Goal: Information Seeking & Learning: Compare options

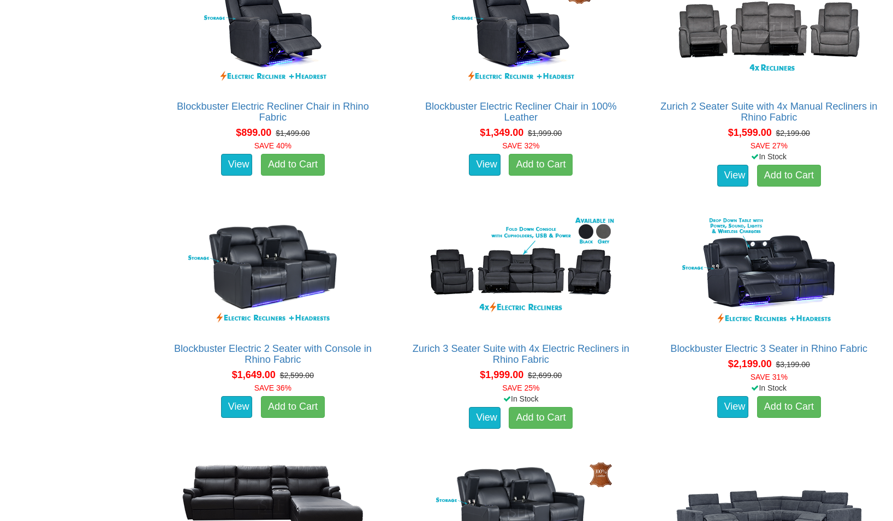
scroll to position [663, 0]
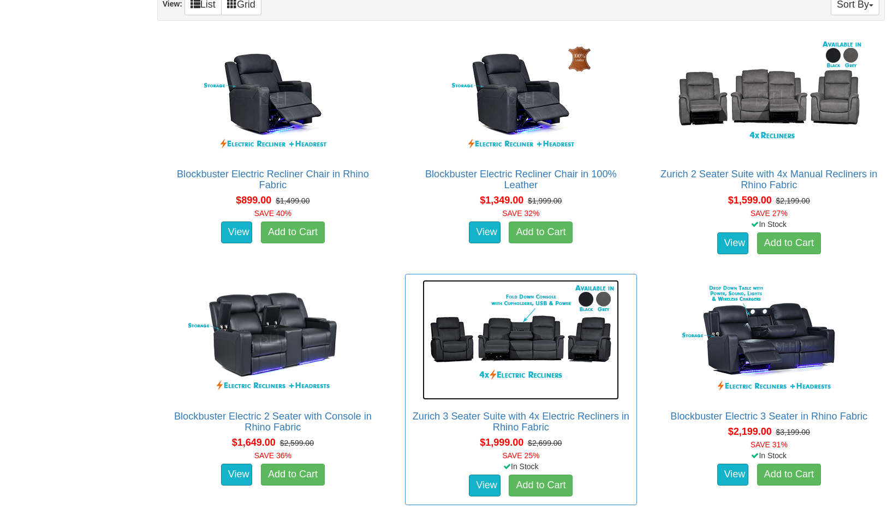
click at [532, 348] on img at bounding box center [520, 340] width 196 height 120
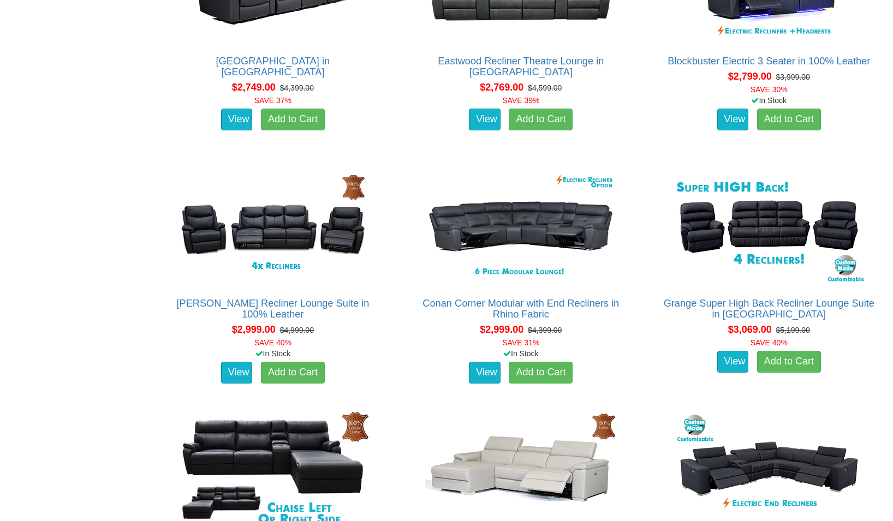
scroll to position [1769, 0]
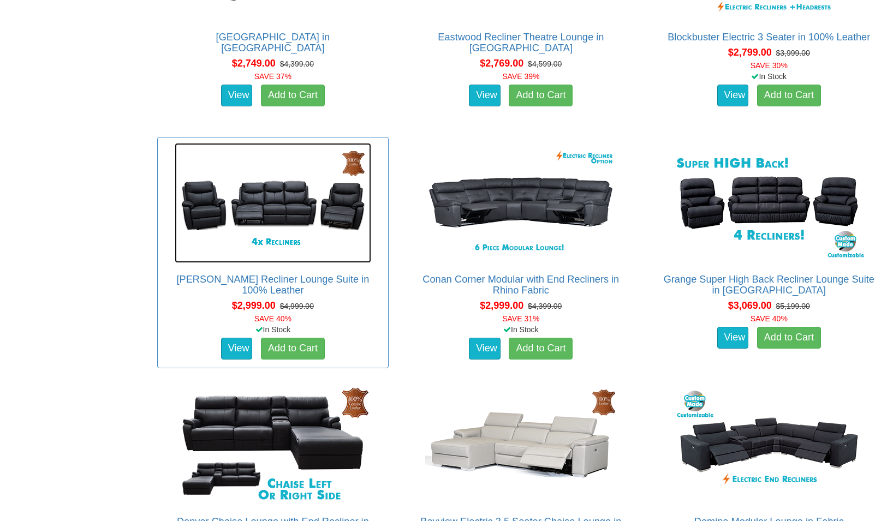
click at [270, 210] on img at bounding box center [273, 203] width 196 height 120
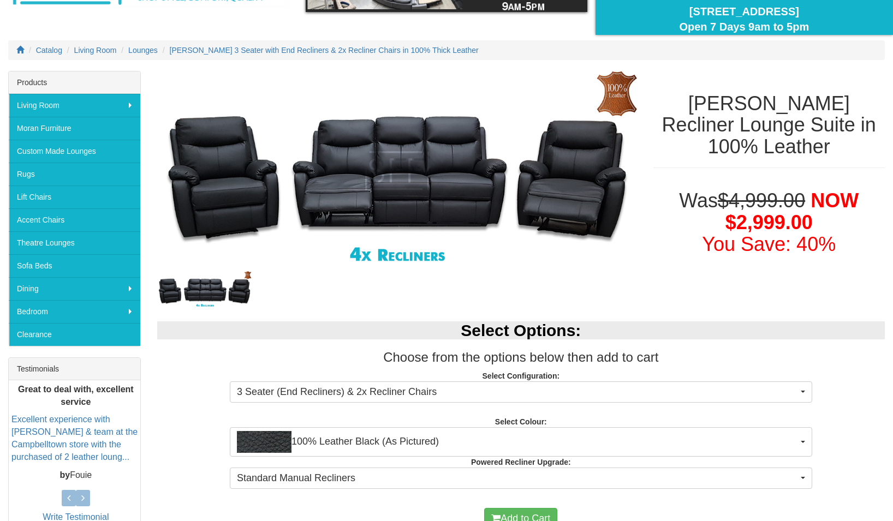
scroll to position [106, 0]
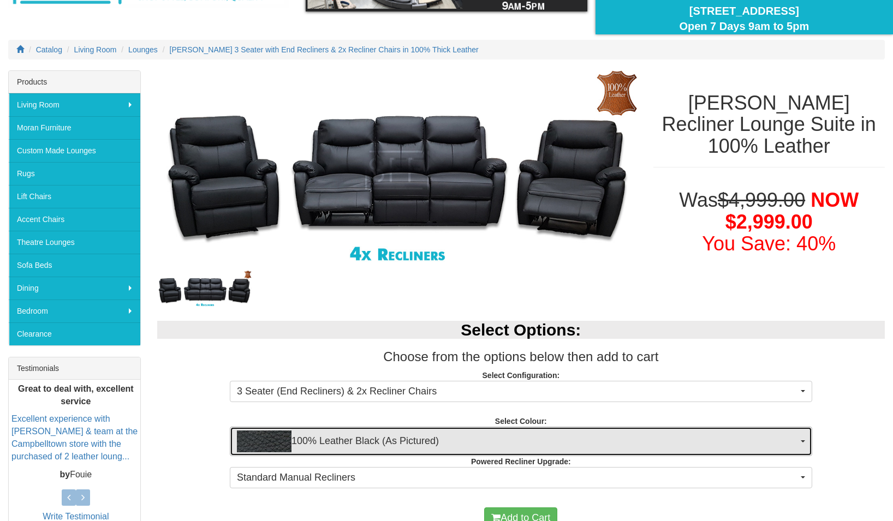
click at [774, 444] on span "100% Leather Black (As Pictured)" at bounding box center [517, 441] width 561 height 22
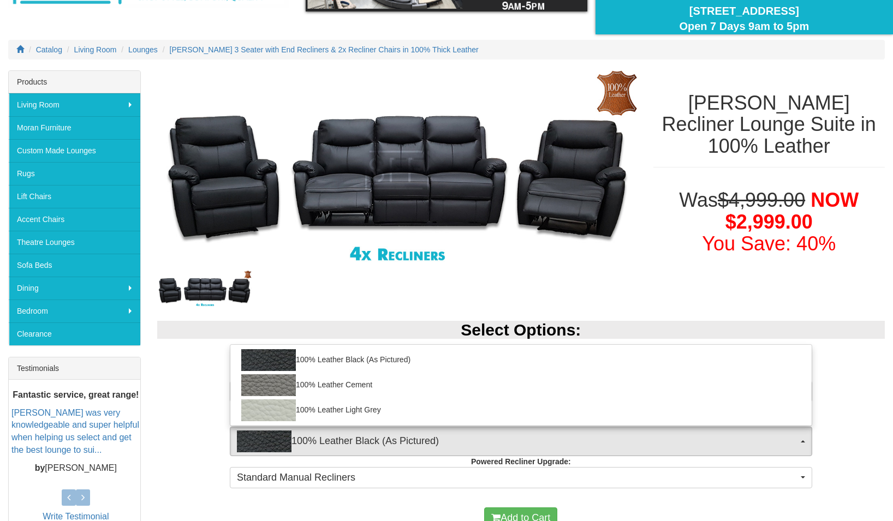
click at [495, 295] on div at bounding box center [397, 289] width 480 height 39
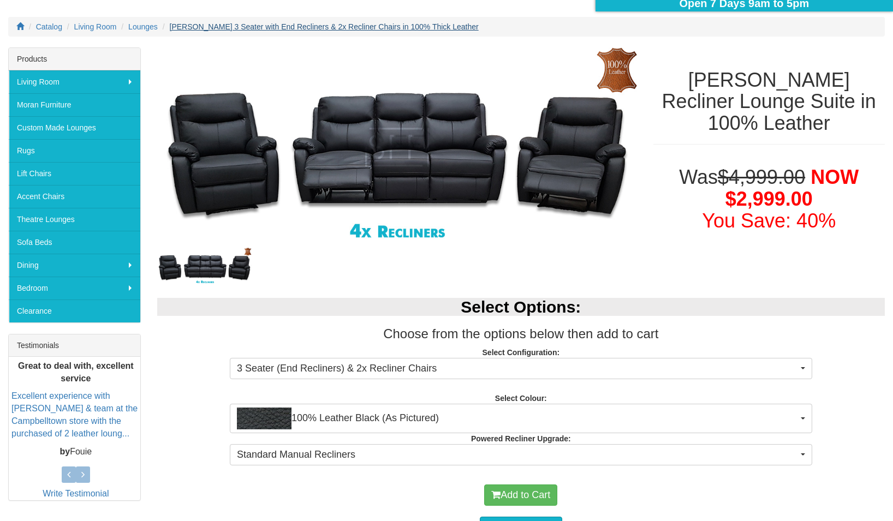
scroll to position [159, 0]
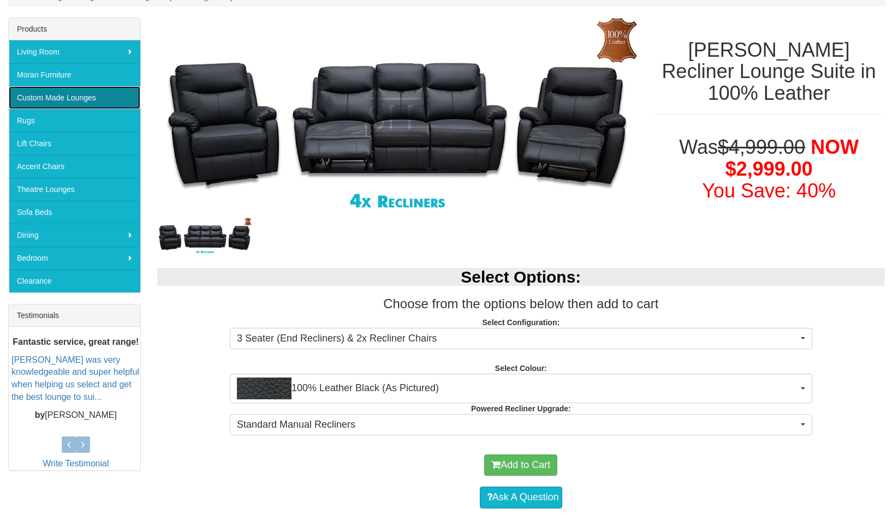
click at [54, 100] on link "Custom Made Lounges" at bounding box center [74, 97] width 131 height 23
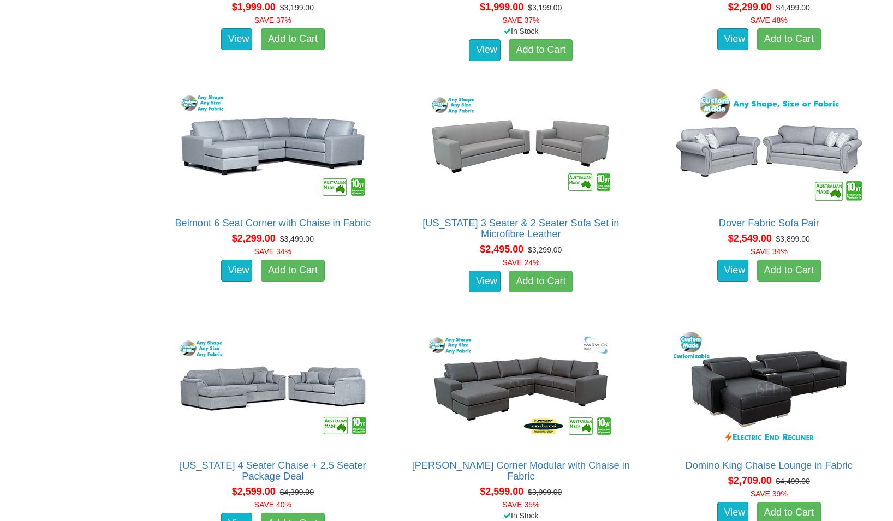
scroll to position [1414, 0]
